Goal: Navigation & Orientation: Find specific page/section

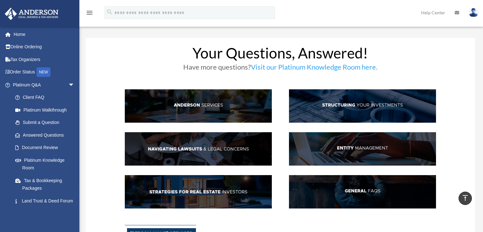
scroll to position [159, 0]
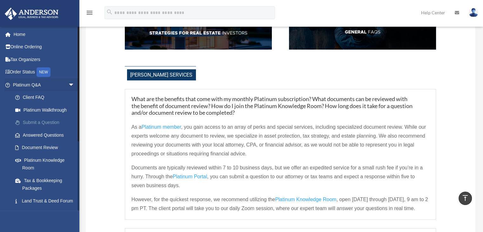
click at [47, 123] on link "Submit a Question" at bounding box center [46, 122] width 75 height 13
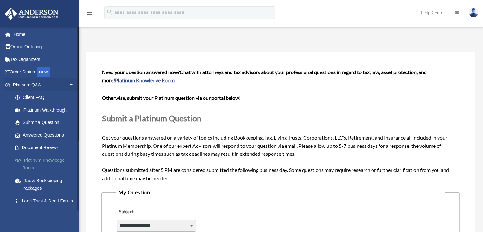
click at [59, 160] on link "Platinum Knowledge Room" at bounding box center [46, 164] width 75 height 20
